Goal: Task Accomplishment & Management: Complete application form

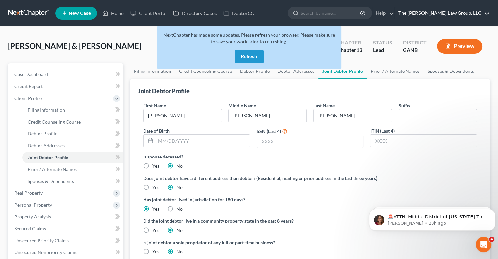
click at [476, 8] on link "The [PERSON_NAME] Law Group, LLC" at bounding box center [442, 13] width 95 height 12
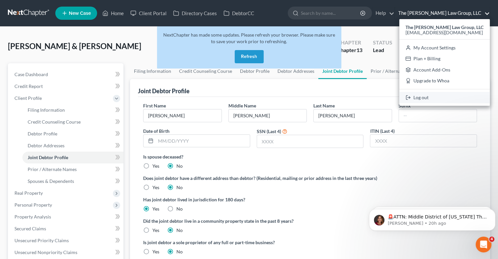
click at [429, 99] on link "Log out" at bounding box center [445, 97] width 91 height 11
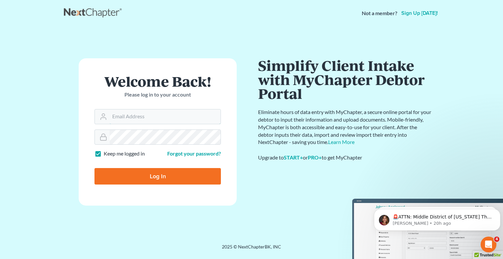
type input "[EMAIL_ADDRESS][DOMAIN_NAME]"
click at [152, 176] on input "Log In" at bounding box center [158, 176] width 127 height 16
type input "Thinking..."
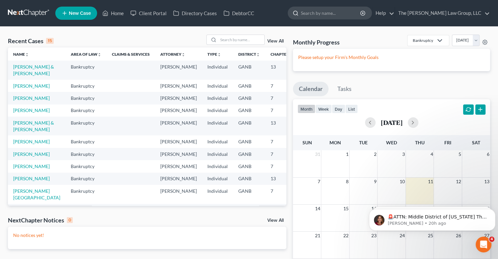
click at [336, 13] on input "search" at bounding box center [331, 13] width 60 height 12
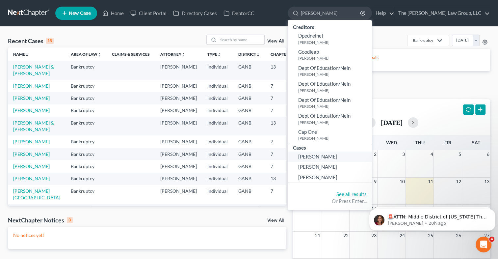
type input "[PERSON_NAME]"
click at [338, 159] on span "[PERSON_NAME]" at bounding box center [317, 157] width 39 height 6
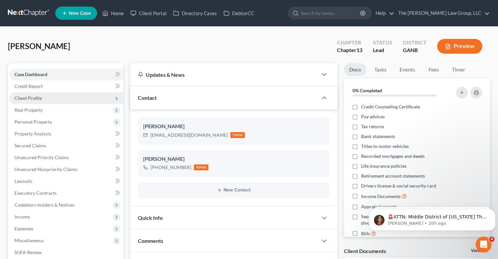
click at [45, 97] on span "Client Profile" at bounding box center [66, 98] width 114 height 12
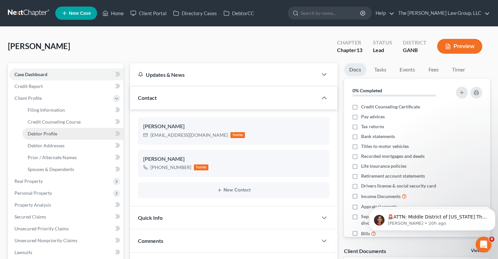
click at [51, 133] on span "Debtor Profile" at bounding box center [43, 134] width 30 height 6
select select "0"
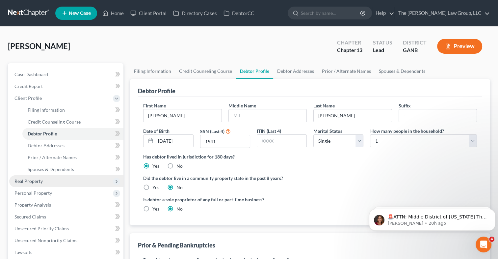
click at [47, 179] on span "Real Property" at bounding box center [66, 181] width 114 height 12
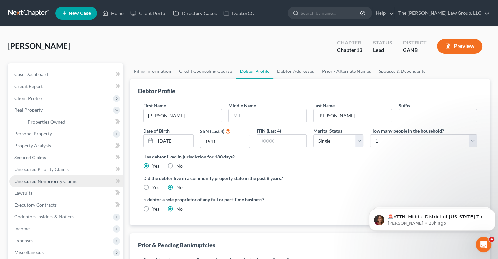
click at [46, 184] on link "Unsecured Nonpriority Claims" at bounding box center [66, 181] width 114 height 12
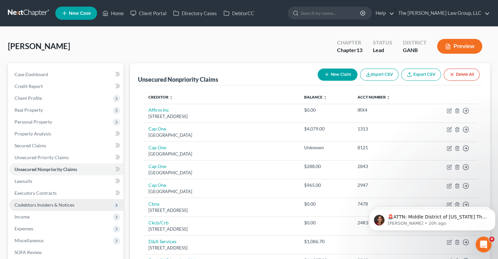
click at [47, 205] on span "Codebtors Insiders & Notices" at bounding box center [44, 205] width 60 height 6
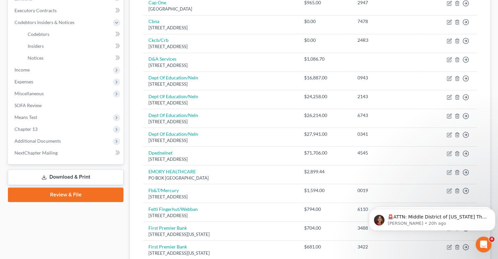
scroll to position [409, 0]
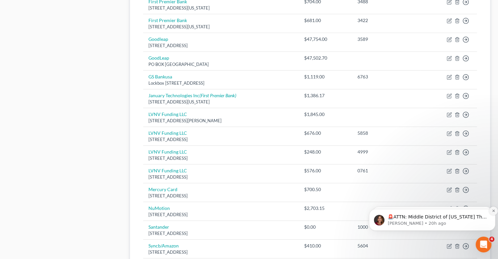
click at [494, 212] on icon "Dismiss notification" at bounding box center [494, 211] width 4 height 4
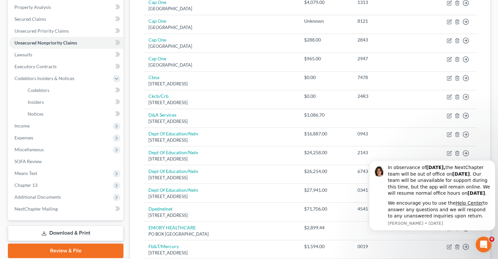
scroll to position [123, 0]
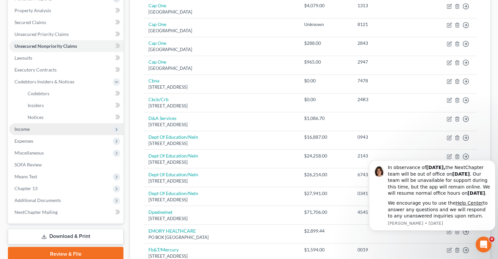
click at [17, 131] on span "Income" at bounding box center [21, 129] width 15 height 6
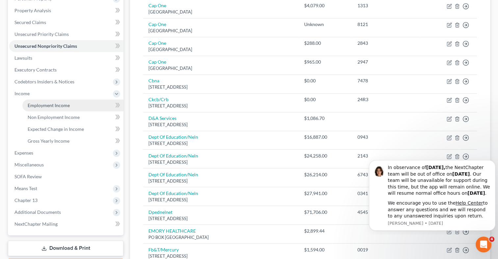
click at [54, 102] on link "Employment Income" at bounding box center [72, 105] width 101 height 12
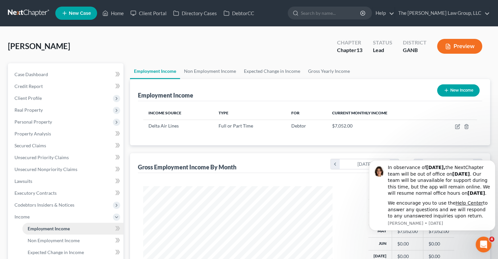
scroll to position [117, 203]
click at [373, 208] on div "In observance of [DATE], the NextChapter team will be out of office [DATE][DATE…" at bounding box center [432, 195] width 127 height 70
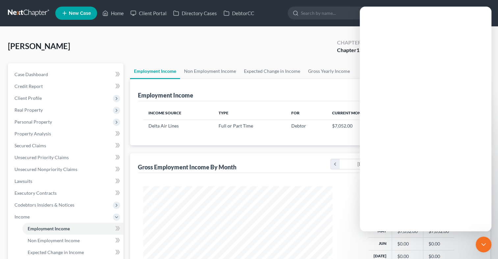
scroll to position [0, 0]
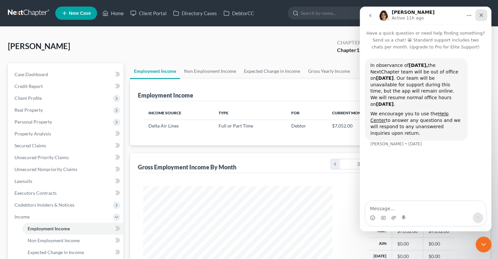
click at [484, 16] on icon "Close" at bounding box center [481, 15] width 5 height 5
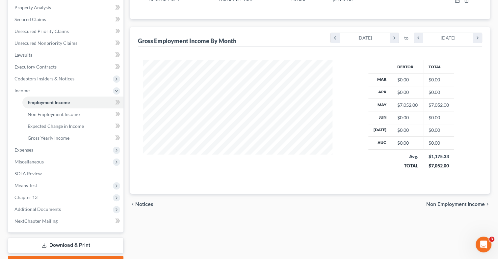
scroll to position [131, 0]
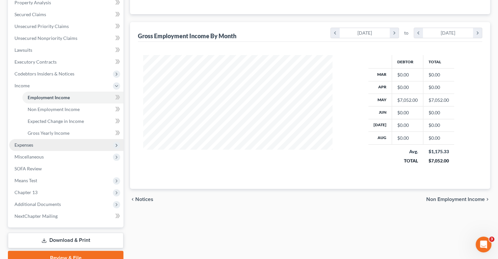
click at [36, 149] on span "Expenses" at bounding box center [66, 145] width 114 height 12
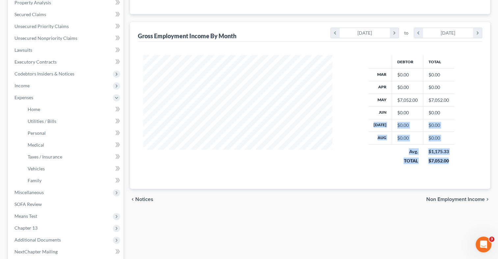
drag, startPoint x: 494, startPoint y: 165, endPoint x: 503, endPoint y: 107, distance: 58.1
click at [498, 107] on html "Home New Case Client Portal Directory Cases DebtorCC The [PERSON_NAME] Law Grou…" at bounding box center [249, 97] width 498 height 457
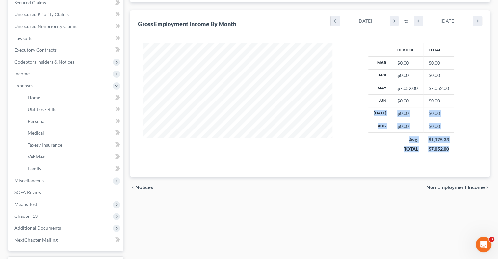
scroll to position [145, 0]
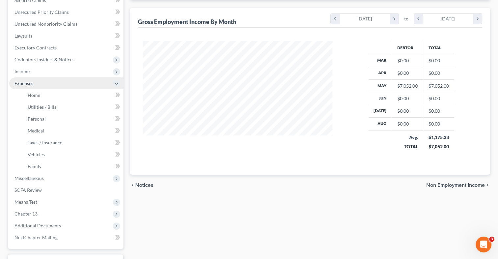
click at [33, 85] on span "Expenses" at bounding box center [23, 83] width 19 height 6
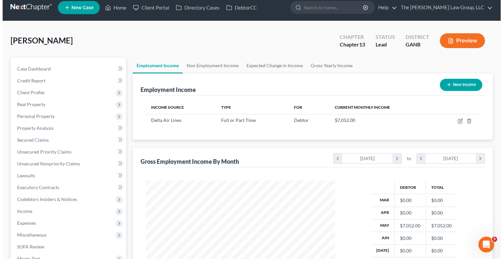
scroll to position [0, 0]
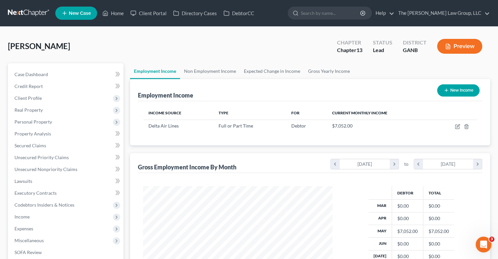
click at [495, 55] on div "[PERSON_NAME] Upgraded Chapter Chapter 13 Status Lead District GANB Preview Pet…" at bounding box center [249, 194] width 498 height 335
click at [495, 56] on div "[PERSON_NAME] Upgraded Chapter Chapter 13 Status Lead District GANB Preview Pet…" at bounding box center [249, 194] width 498 height 335
click at [455, 44] on button "Preview" at bounding box center [459, 46] width 45 height 15
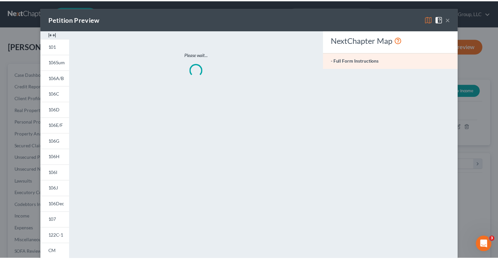
scroll to position [117, 204]
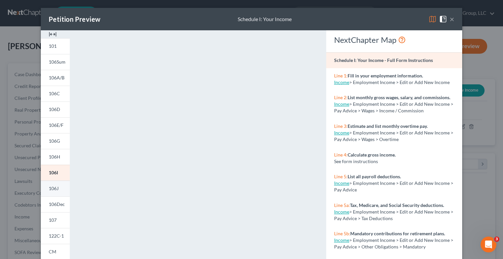
click at [57, 188] on link "106J" at bounding box center [55, 189] width 29 height 16
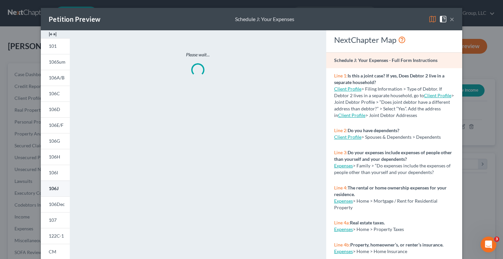
click at [57, 188] on link "106J" at bounding box center [55, 189] width 29 height 16
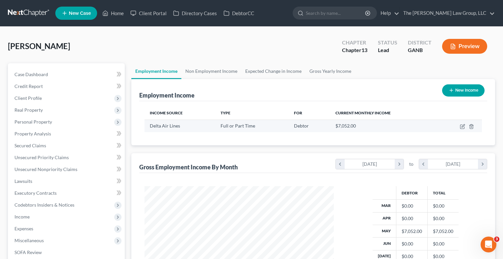
scroll to position [329320, 329235]
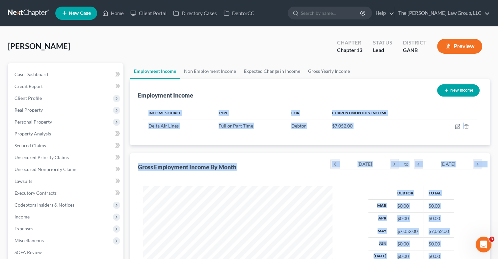
drag, startPoint x: 463, startPoint y: 98, endPoint x: 463, endPoint y: 135, distance: 37.2
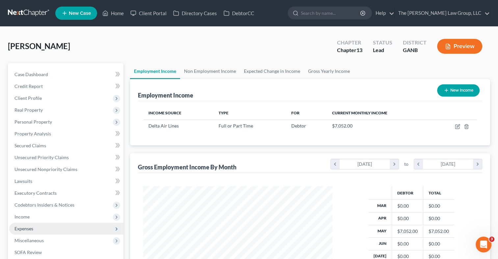
click at [44, 226] on span "Expenses" at bounding box center [66, 229] width 114 height 12
click at [464, 47] on button "Preview" at bounding box center [459, 46] width 45 height 15
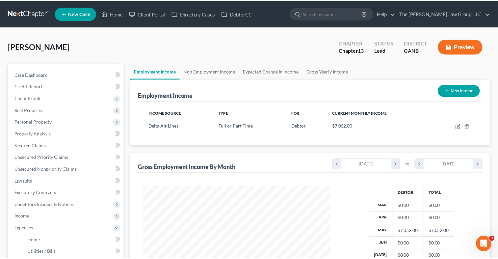
scroll to position [117, 204]
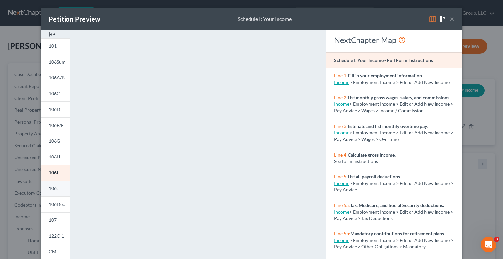
click at [52, 191] on link "106J" at bounding box center [55, 189] width 29 height 16
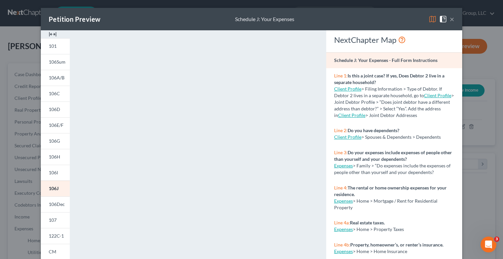
click at [450, 18] on button "×" at bounding box center [452, 19] width 5 height 8
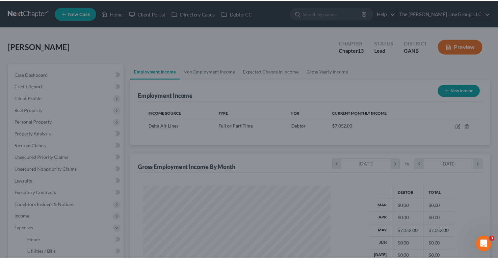
scroll to position [329320, 329235]
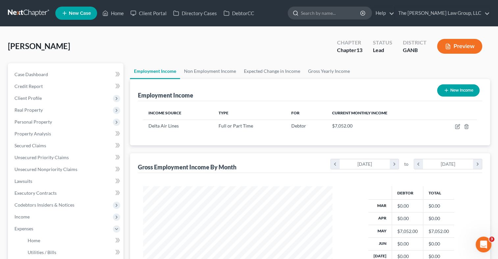
click at [339, 14] on input "search" at bounding box center [331, 13] width 60 height 12
type input "[PERSON_NAME]"
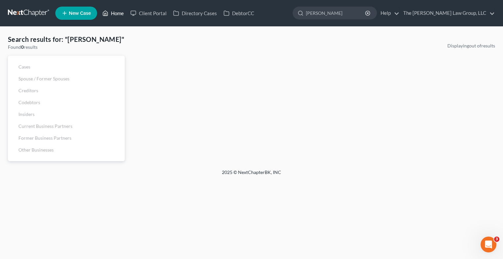
click at [115, 14] on link "Home" at bounding box center [113, 13] width 28 height 12
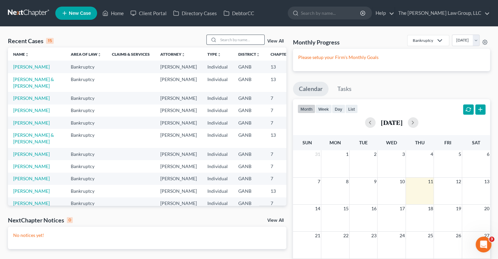
click at [234, 43] on input "search" at bounding box center [241, 40] width 46 height 10
type input "[PERSON_NAME]"
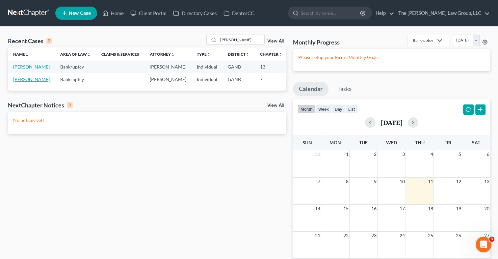
click at [21, 82] on link "[PERSON_NAME]" at bounding box center [31, 79] width 37 height 6
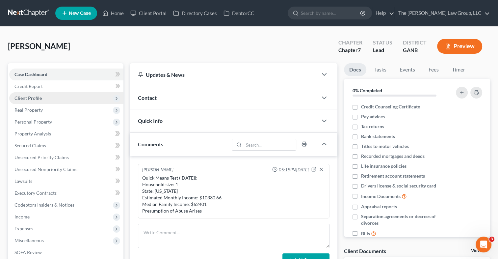
click at [30, 99] on span "Client Profile" at bounding box center [27, 98] width 27 height 6
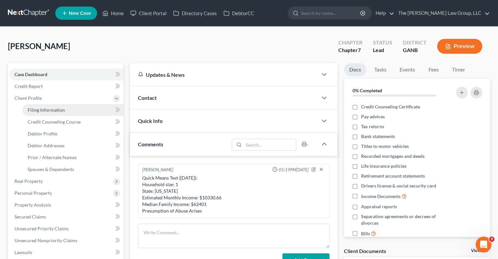
click at [32, 110] on span "Filing Information" at bounding box center [46, 110] width 37 height 6
select select "1"
select select "0"
select select "10"
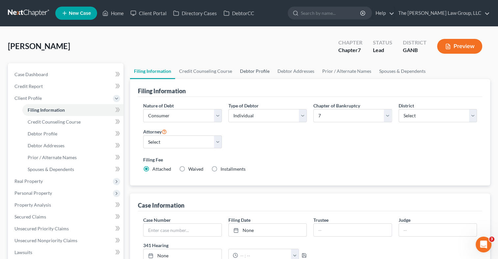
click at [262, 71] on link "Debtor Profile" at bounding box center [255, 71] width 38 height 16
select select "0"
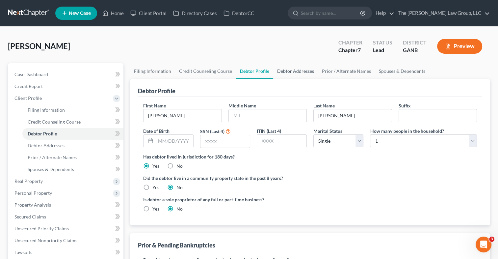
click at [297, 73] on link "Debtor Addresses" at bounding box center [295, 71] width 45 height 16
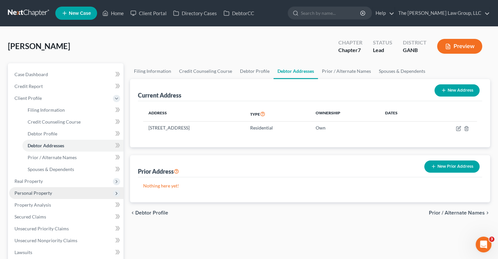
click at [41, 189] on span "Personal Property" at bounding box center [66, 193] width 114 height 12
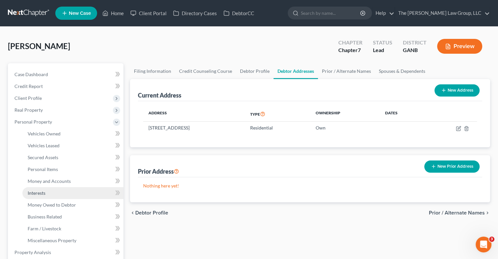
click at [41, 194] on span "Interests" at bounding box center [37, 193] width 18 height 6
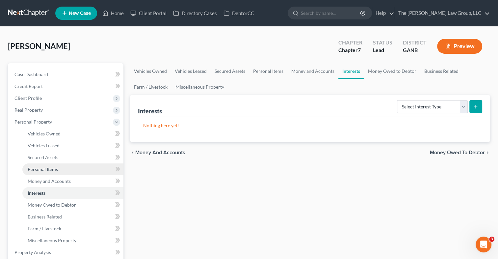
click at [41, 169] on span "Personal Items" at bounding box center [43, 169] width 30 height 6
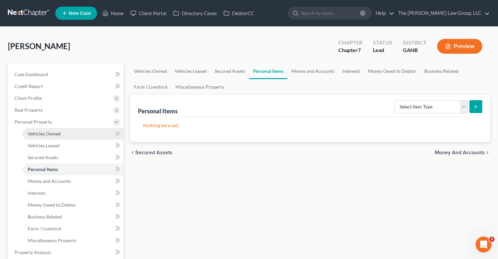
click at [46, 132] on span "Vehicles Owned" at bounding box center [44, 134] width 33 height 6
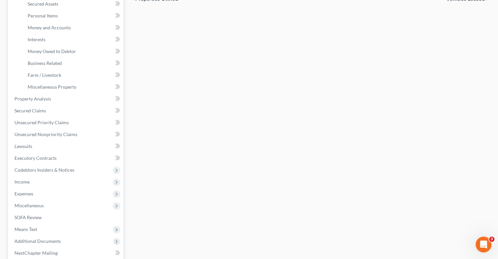
scroll to position [158, 0]
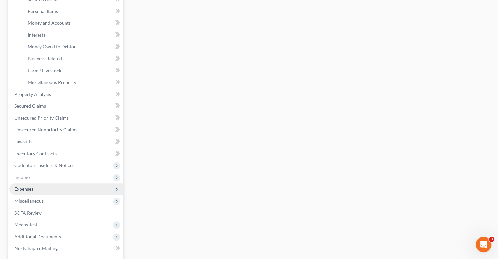
click at [23, 189] on span "Expenses" at bounding box center [23, 189] width 19 height 6
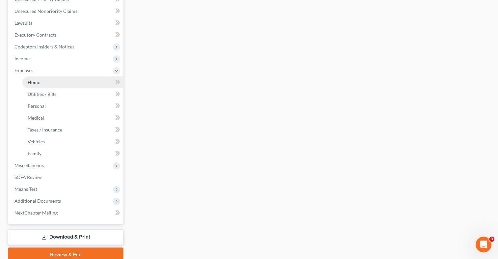
click at [40, 81] on link "Home" at bounding box center [72, 82] width 101 height 12
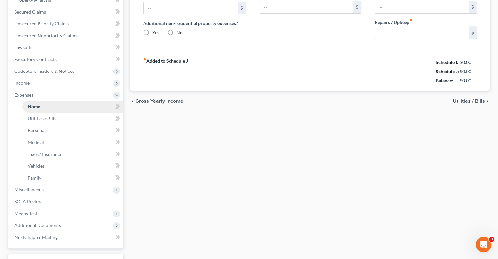
type input "0.00"
radio input "true"
type input "0.00"
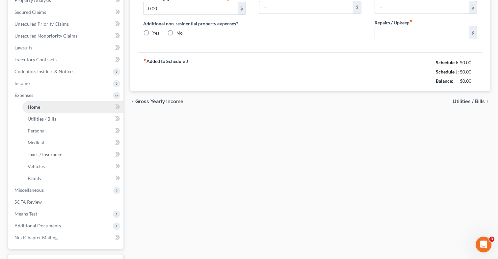
type input "0.00"
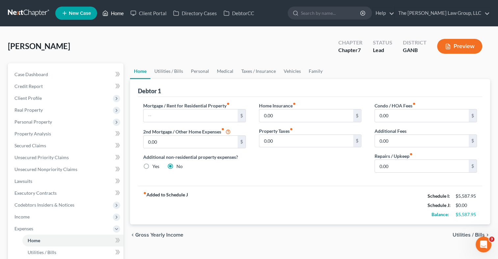
click at [117, 13] on link "Home" at bounding box center [113, 13] width 28 height 12
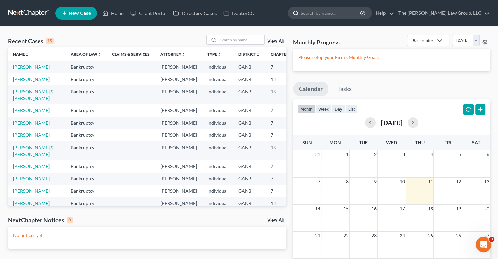
click at [345, 10] on input "search" at bounding box center [331, 13] width 60 height 12
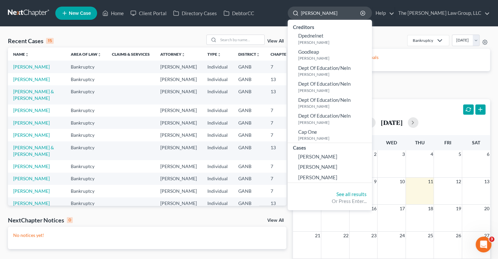
type input "[PERSON_NAME]"
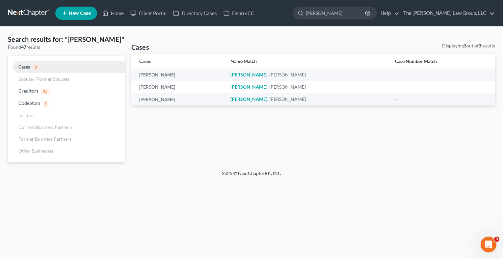
click at [42, 67] on link "Cases 3" at bounding box center [66, 67] width 117 height 12
click at [27, 68] on span "Cases" at bounding box center [24, 67] width 12 height 6
click at [116, 14] on link "Home" at bounding box center [113, 13] width 28 height 12
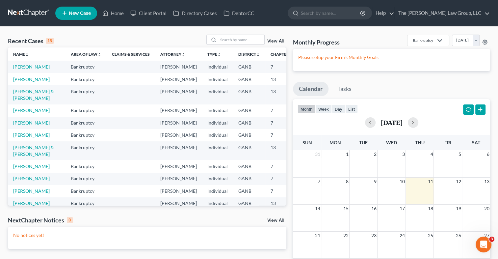
click at [24, 64] on link "[PERSON_NAME]" at bounding box center [31, 67] width 37 height 6
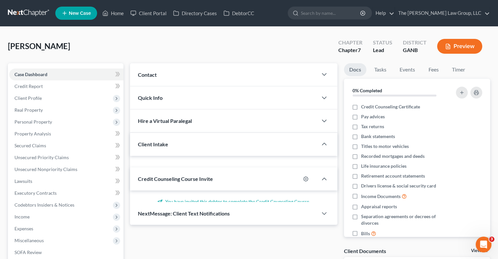
click at [23, 68] on div "Case Dashboard Payments Invoices Payments Payments Credit Report Client Profile…" at bounding box center [66, 181] width 116 height 236
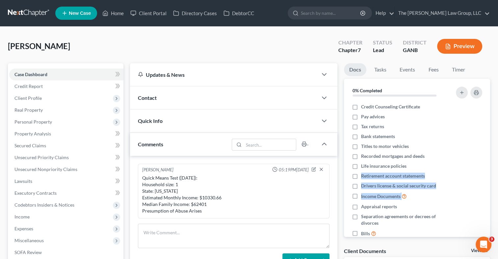
drag, startPoint x: 492, startPoint y: 167, endPoint x: 491, endPoint y: 192, distance: 25.4
click at [491, 192] on div "Docs Tasks Events Fees Timer 0% Completed Nothing here yet! Credit Counseling C…" at bounding box center [417, 259] width 153 height 393
click at [381, 65] on link "Tasks" at bounding box center [380, 69] width 23 height 13
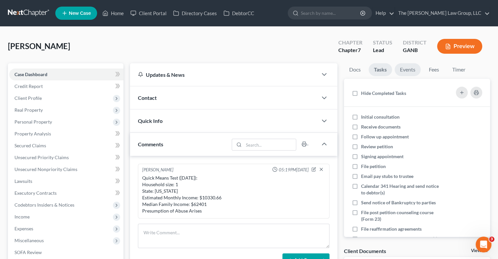
click at [401, 70] on link "Events" at bounding box center [408, 69] width 26 height 13
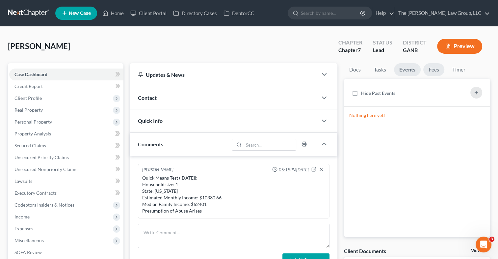
click at [432, 70] on link "Fees" at bounding box center [434, 69] width 21 height 13
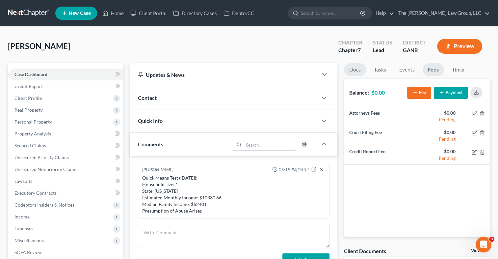
click at [352, 70] on link "Docs" at bounding box center [355, 69] width 22 height 13
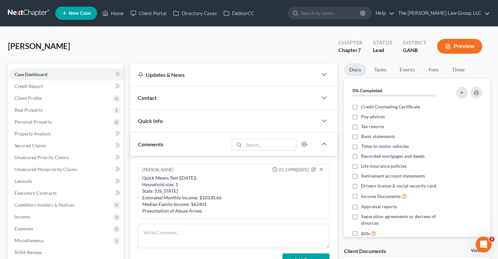
click at [282, 77] on div "Updates & News" at bounding box center [224, 74] width 172 height 7
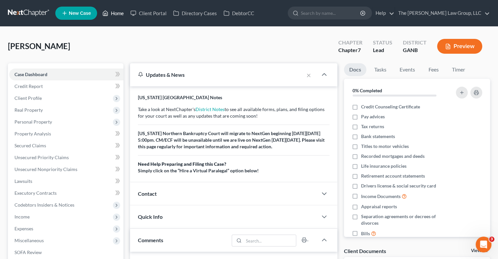
click at [112, 13] on link "Home" at bounding box center [113, 13] width 28 height 12
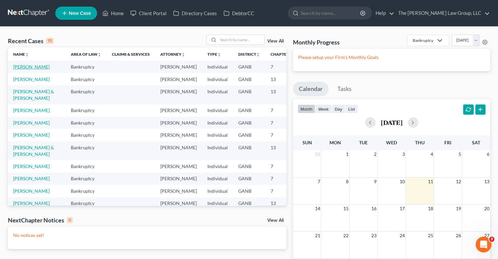
click at [22, 70] on link "[PERSON_NAME]" at bounding box center [31, 67] width 37 height 6
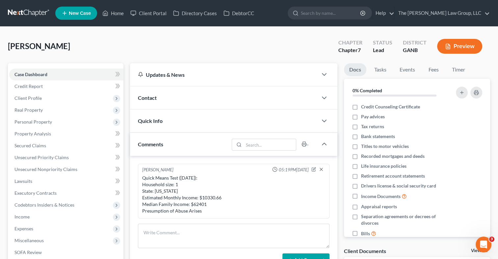
click at [320, 72] on div at bounding box center [328, 74] width 20 height 13
click at [323, 75] on icon "button" at bounding box center [325, 74] width 8 height 8
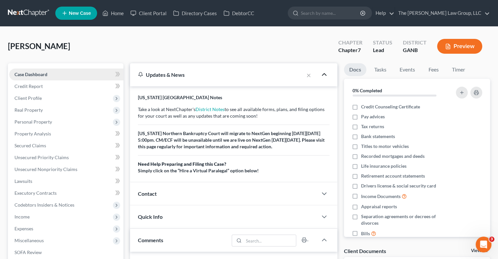
click at [74, 77] on link "Case Dashboard" at bounding box center [66, 75] width 114 height 12
click at [63, 87] on link "Credit Report" at bounding box center [66, 86] width 114 height 12
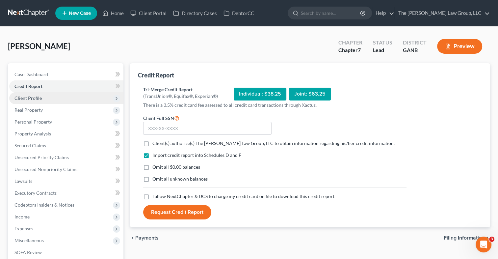
click at [55, 96] on span "Client Profile" at bounding box center [66, 98] width 114 height 12
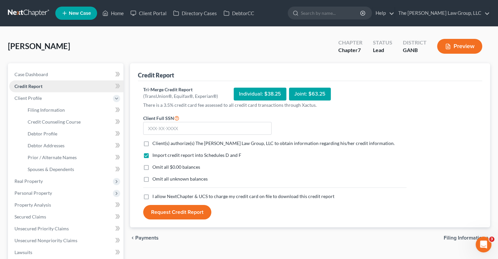
click at [56, 91] on link "Credit Report" at bounding box center [66, 86] width 114 height 12
click at [108, 13] on icon at bounding box center [105, 13] width 6 height 8
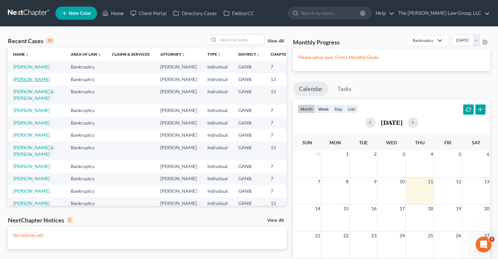
click at [18, 82] on link "[PERSON_NAME]" at bounding box center [31, 79] width 37 height 6
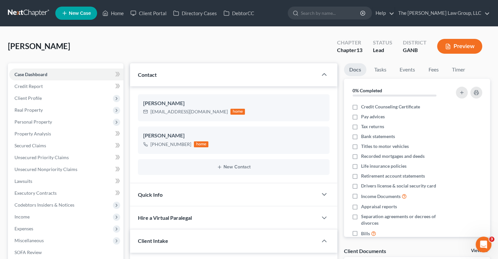
click at [20, 94] on span "Client Profile" at bounding box center [66, 98] width 114 height 12
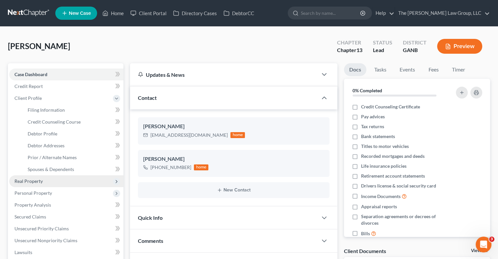
click at [27, 181] on span "Real Property" at bounding box center [28, 181] width 28 height 6
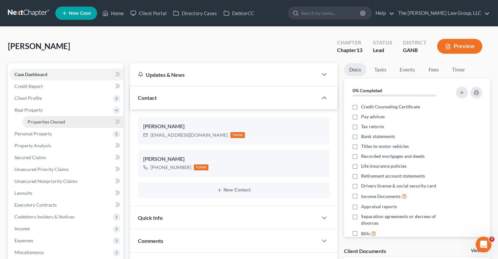
click at [43, 122] on span "Properties Owned" at bounding box center [47, 122] width 38 height 6
